Goal: Transaction & Acquisition: Purchase product/service

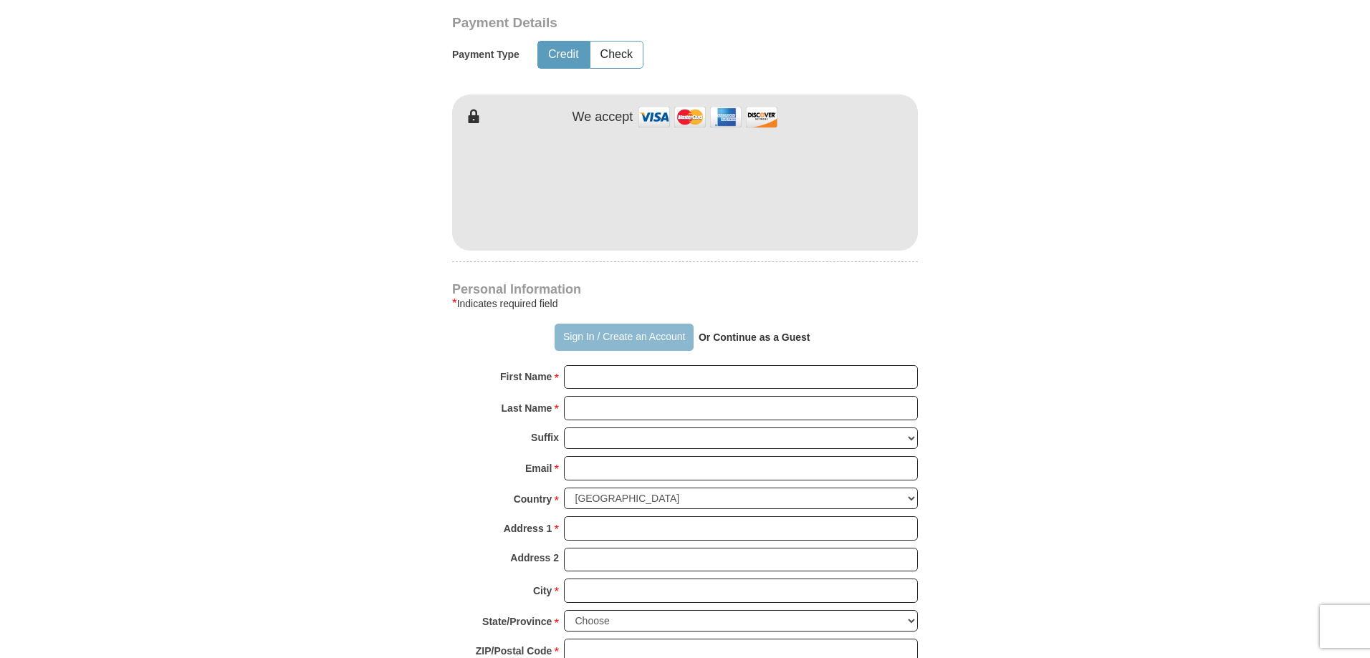
scroll to position [573, 0]
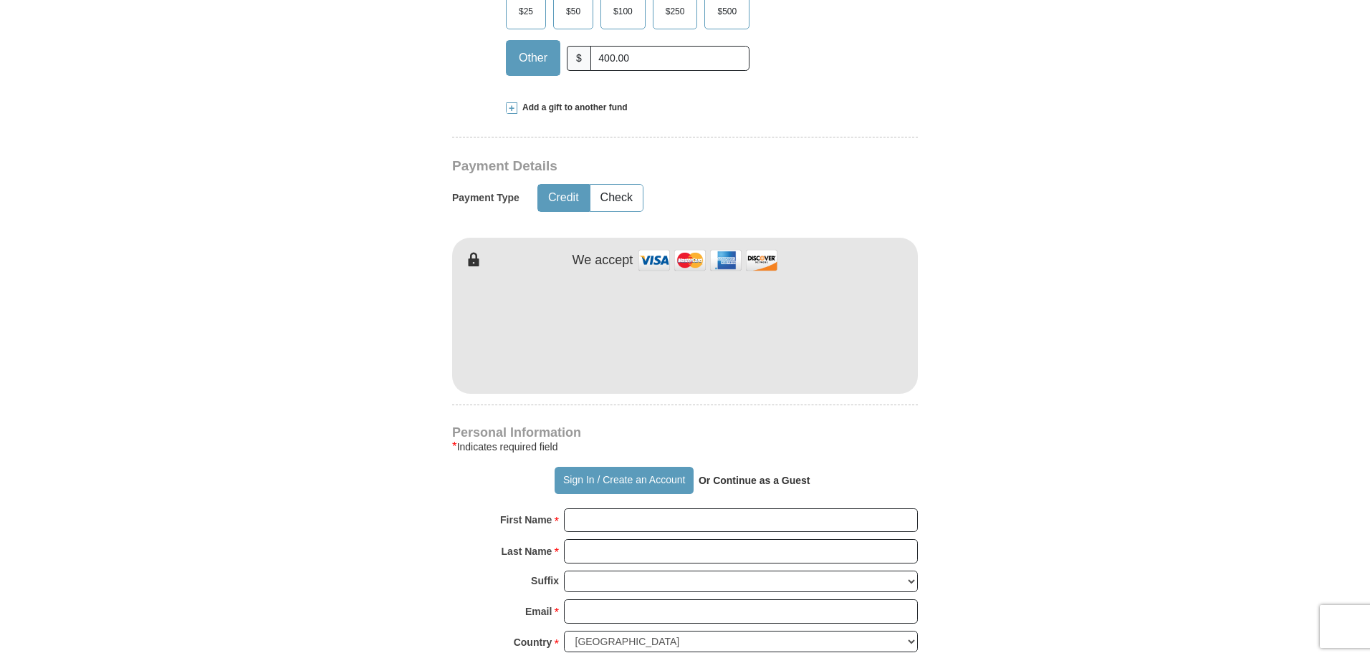
type input "400.00"
click at [557, 201] on button "Credit" at bounding box center [563, 198] width 51 height 27
type input "[PERSON_NAME]"
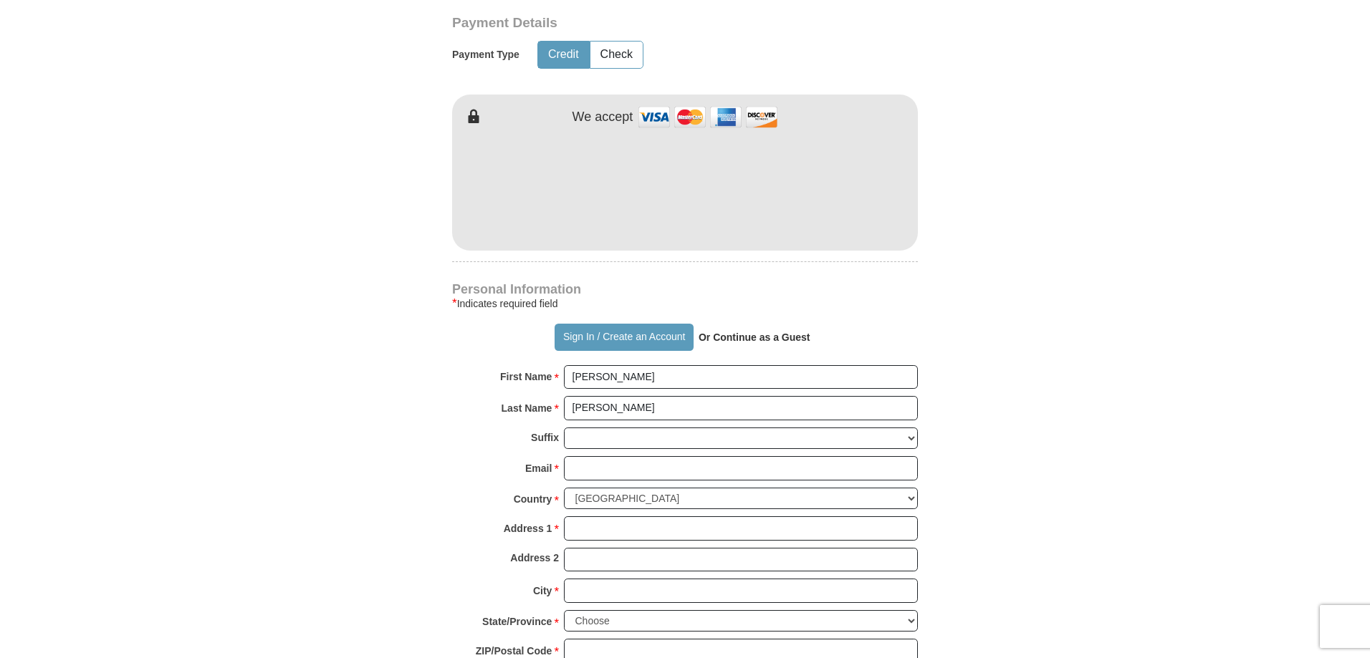
scroll to position [788, 0]
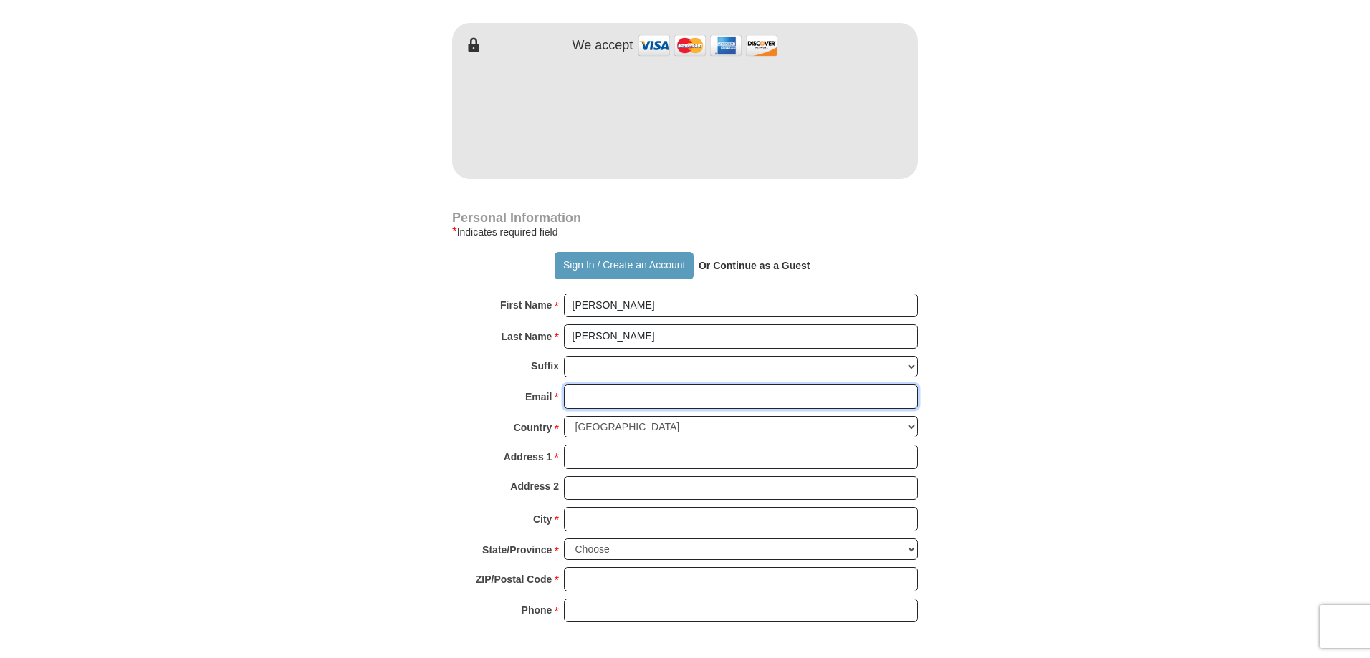
click at [652, 397] on input "Email *" at bounding box center [741, 397] width 354 height 24
type input "[EMAIL_ADDRESS][DOMAIN_NAME]"
type input "[STREET_ADDRESS]"
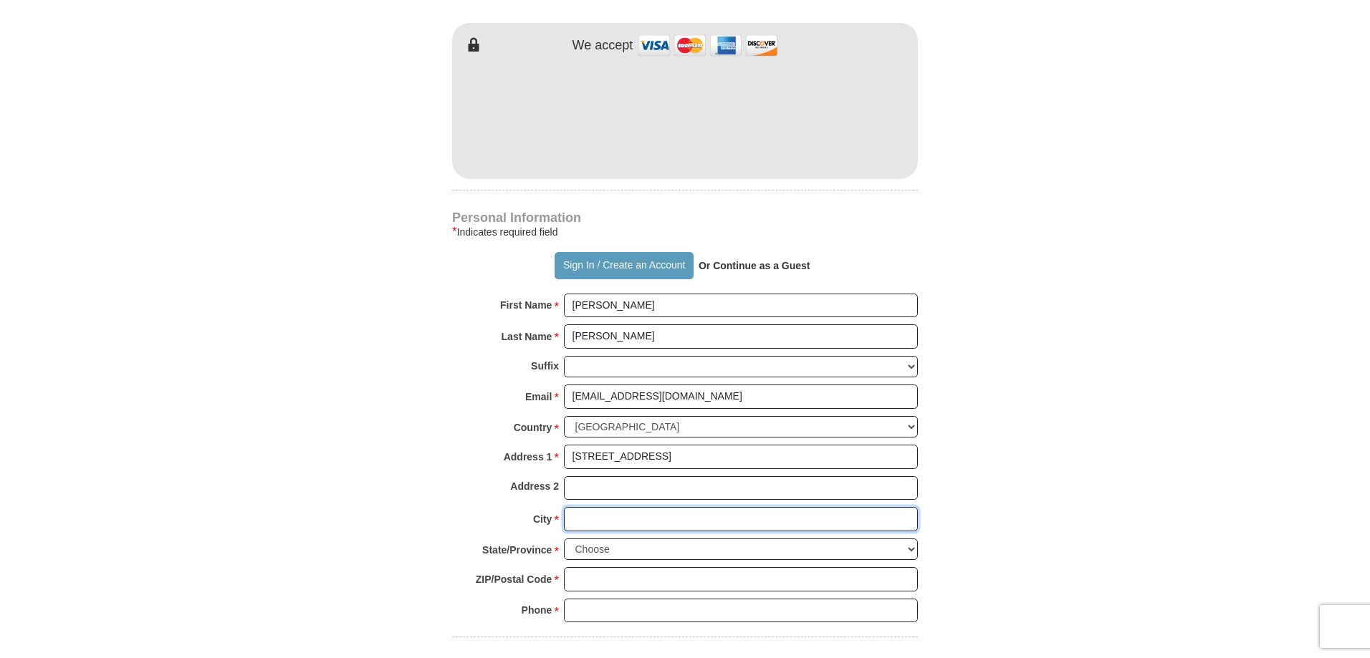
type input "[GEOGRAPHIC_DATA]"
select select "MO"
type input "65723-7510"
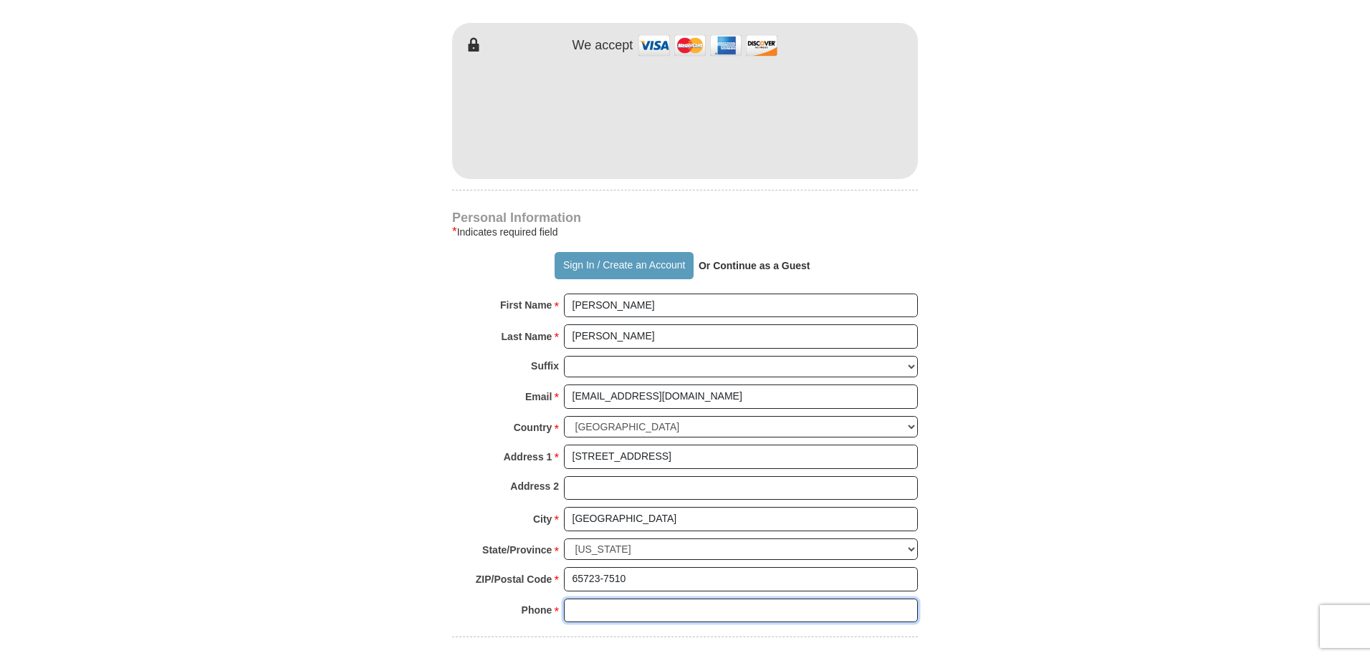
type input "4172355412"
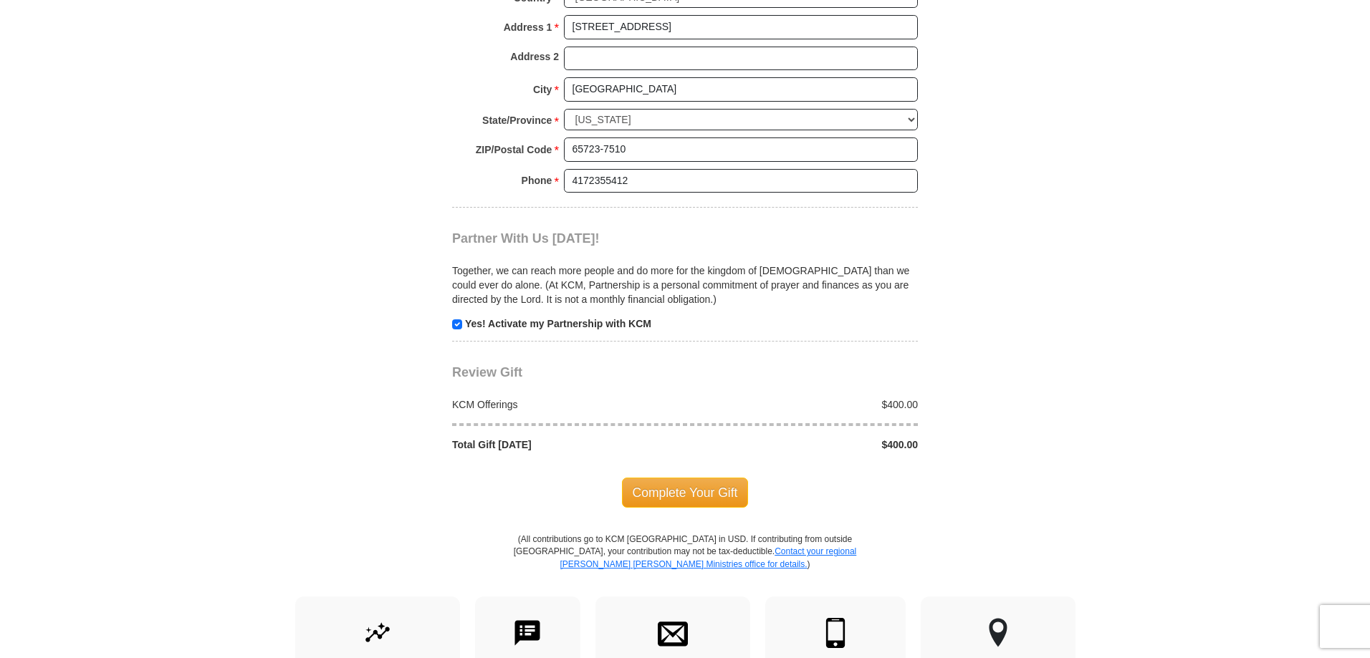
scroll to position [1290, 0]
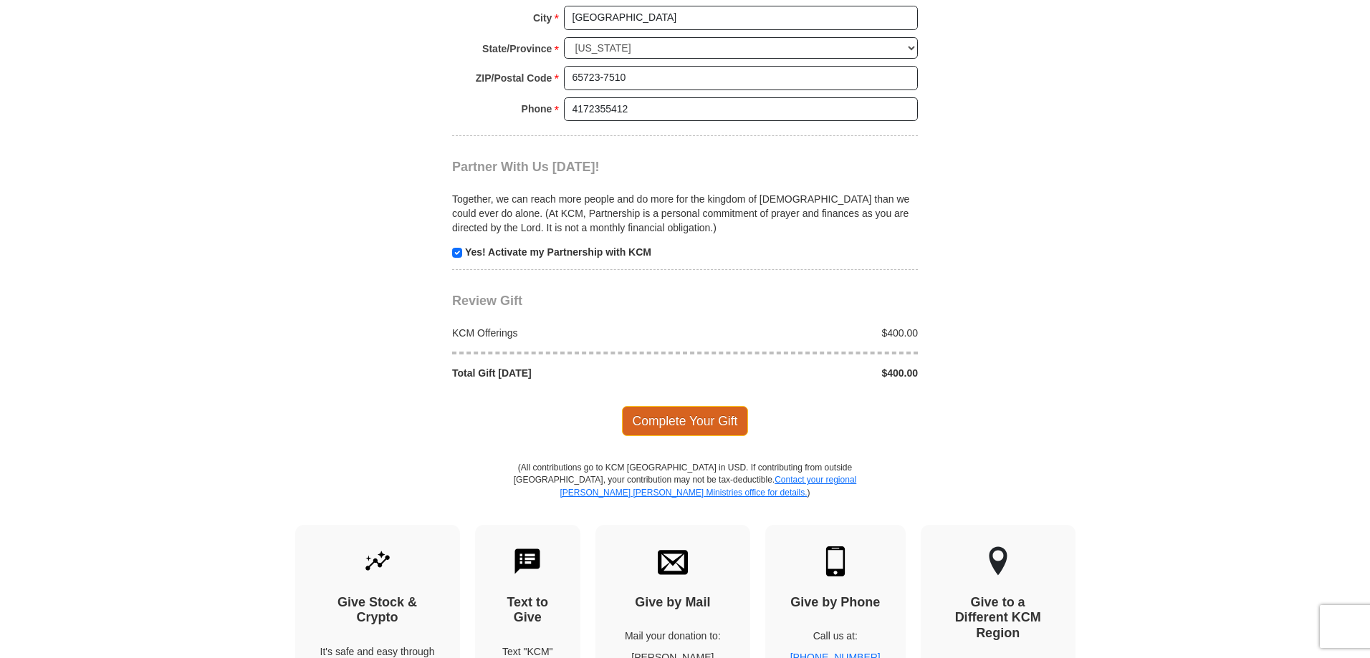
click at [694, 421] on span "Complete Your Gift" at bounding box center [685, 421] width 127 height 30
